Goal: Navigation & Orientation: Find specific page/section

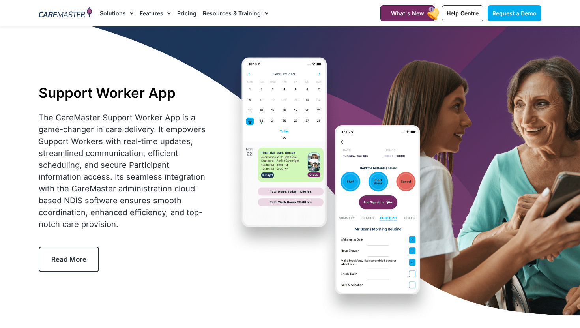
click at [75, 18] on img at bounding box center [65, 13] width 53 height 12
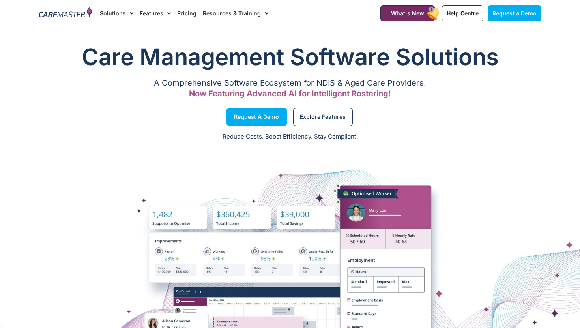
click at [70, 15] on img at bounding box center [65, 13] width 53 height 12
